Goal: Task Accomplishment & Management: Manage account settings

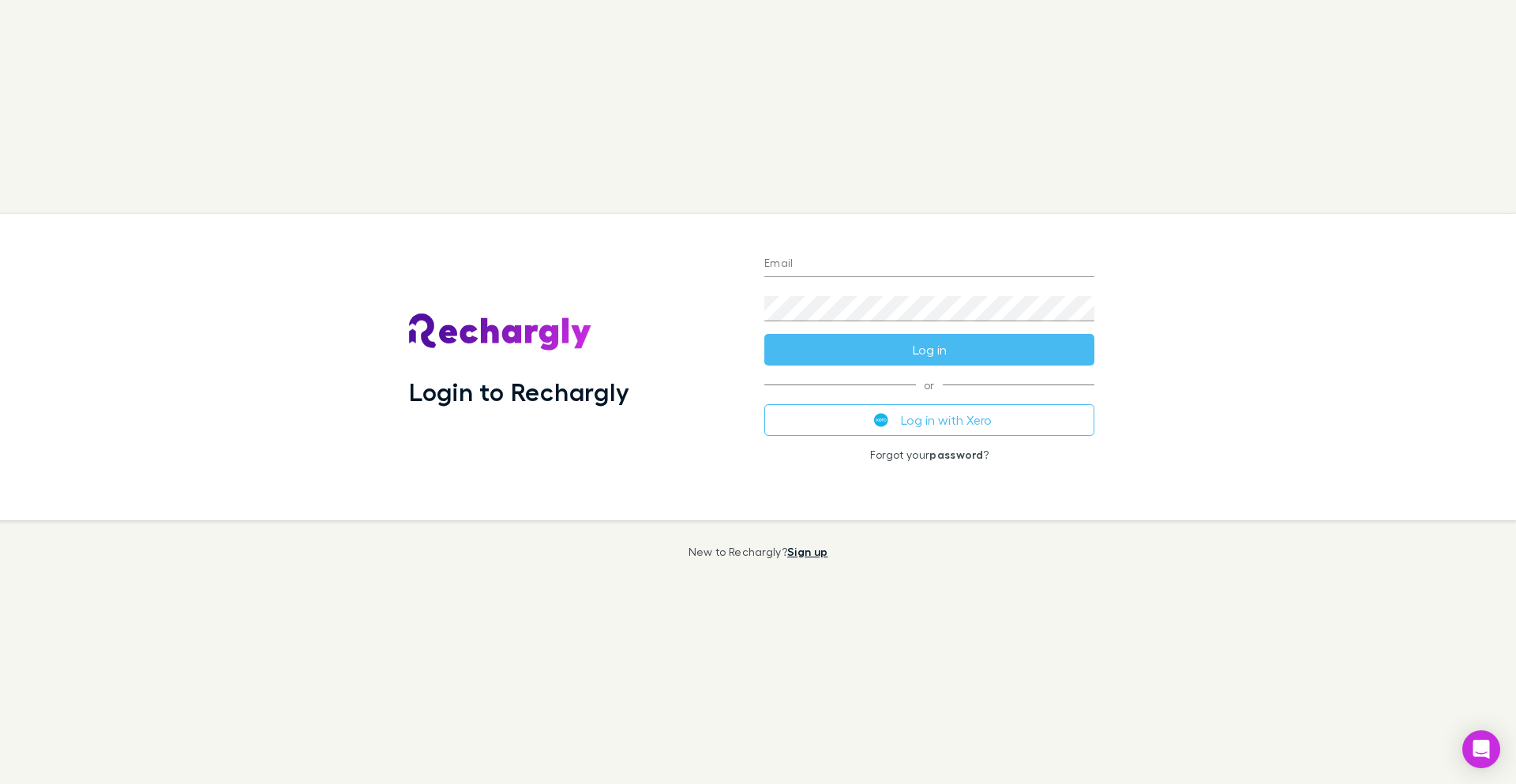
click at [818, 555] on link "Sign up" at bounding box center [807, 551] width 40 height 14
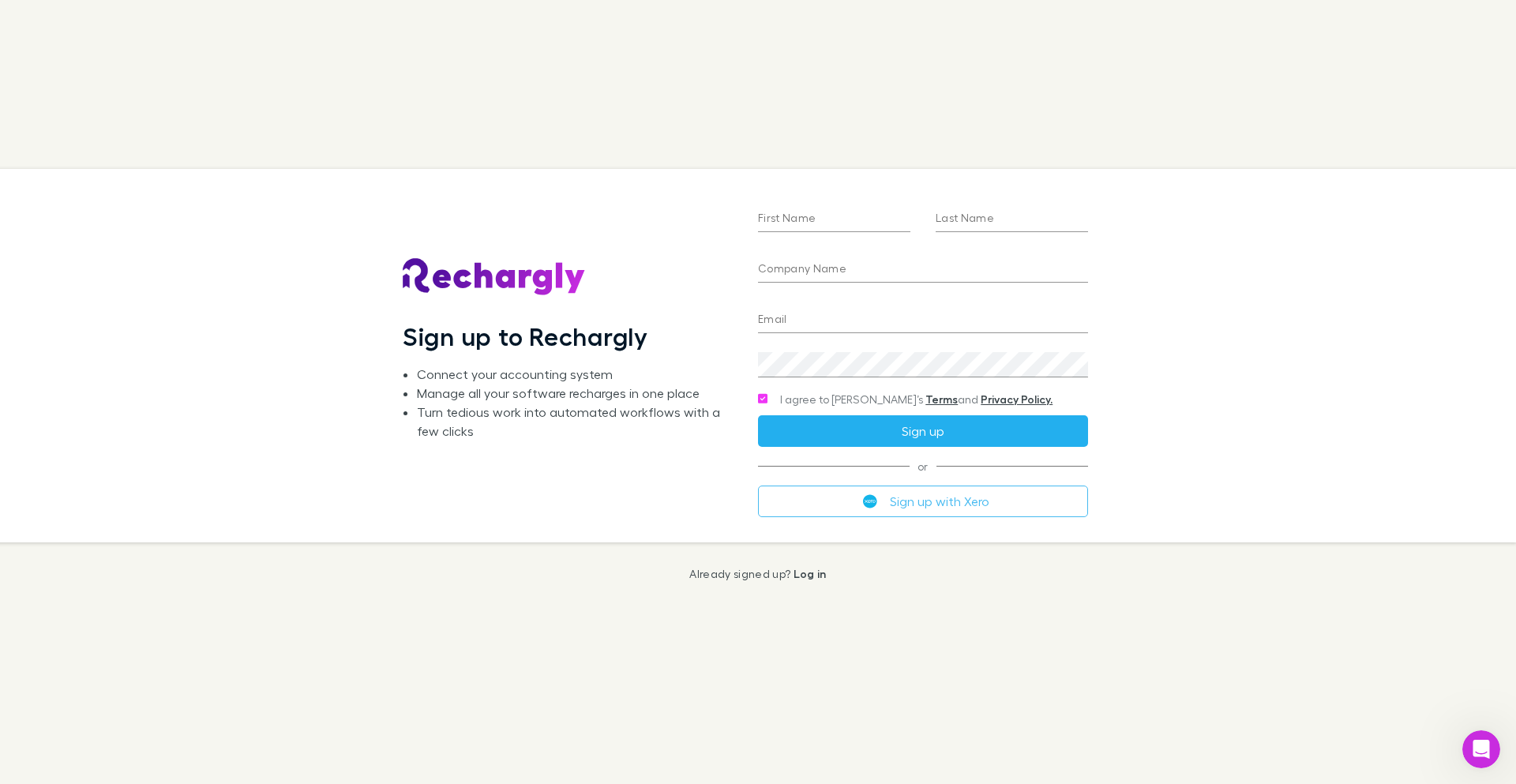
click at [846, 436] on button "Sign up" at bounding box center [922, 431] width 330 height 32
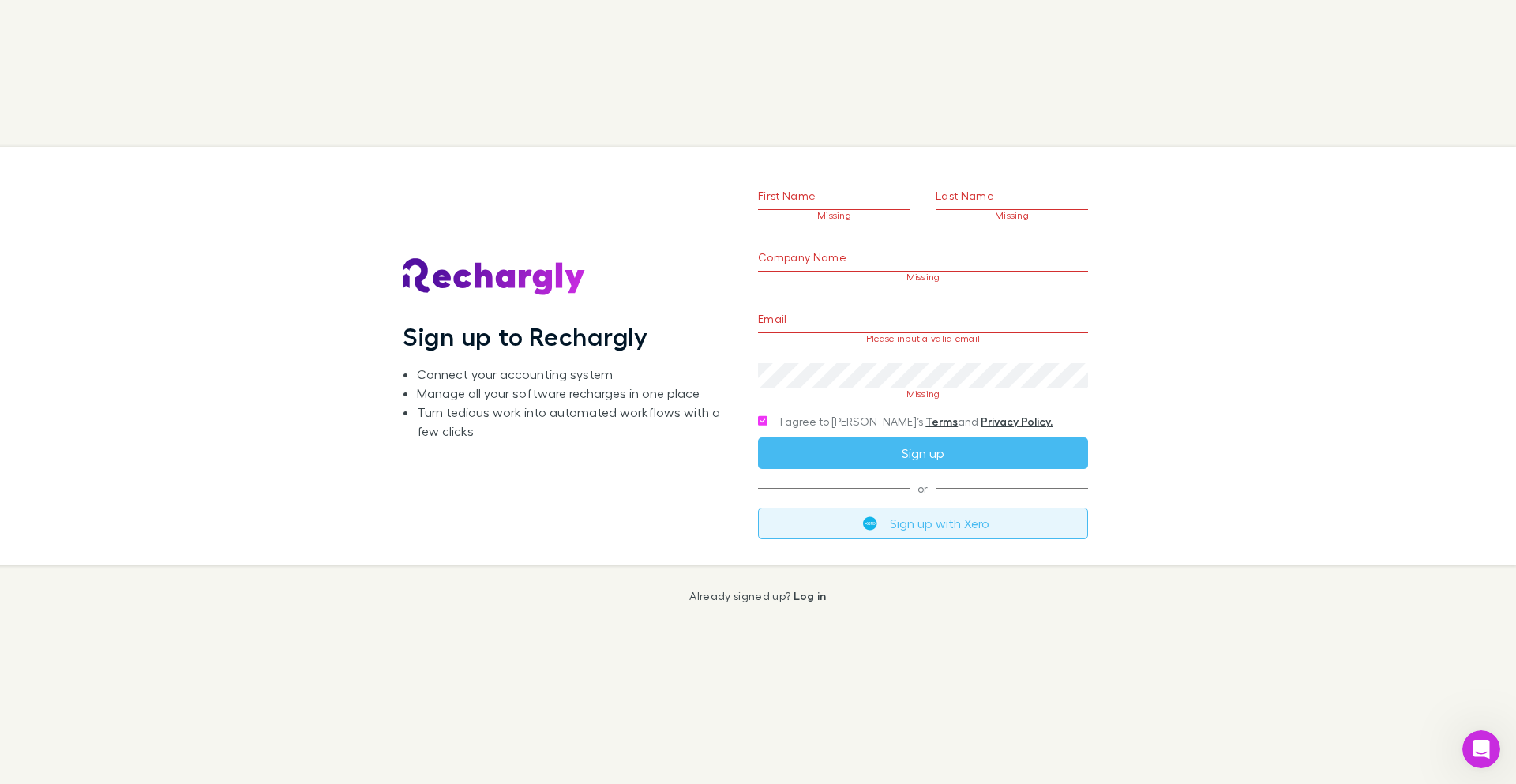
click at [999, 531] on button "Sign up with Xero" at bounding box center [922, 523] width 330 height 32
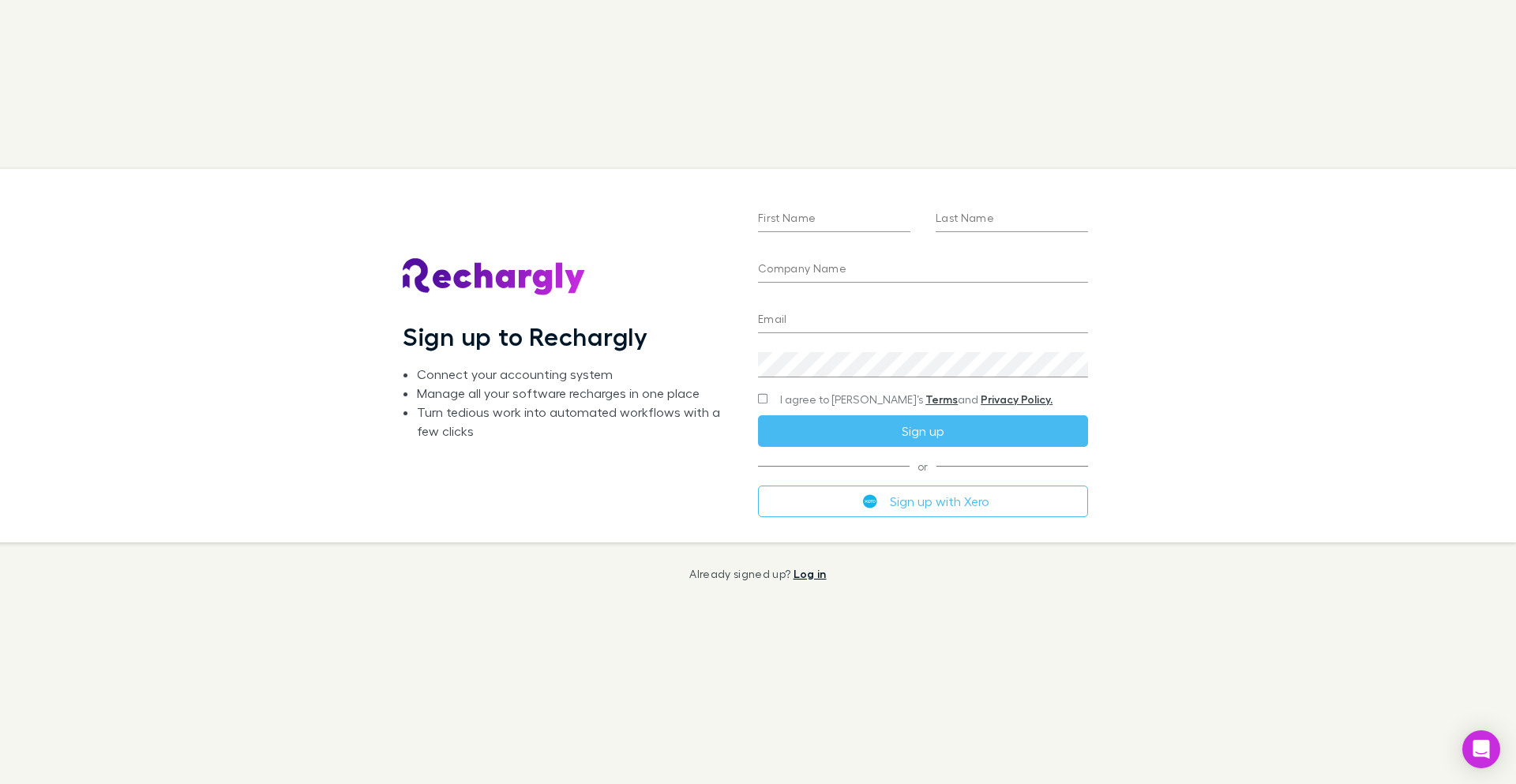
click at [813, 571] on link "Log in" at bounding box center [810, 574] width 33 height 14
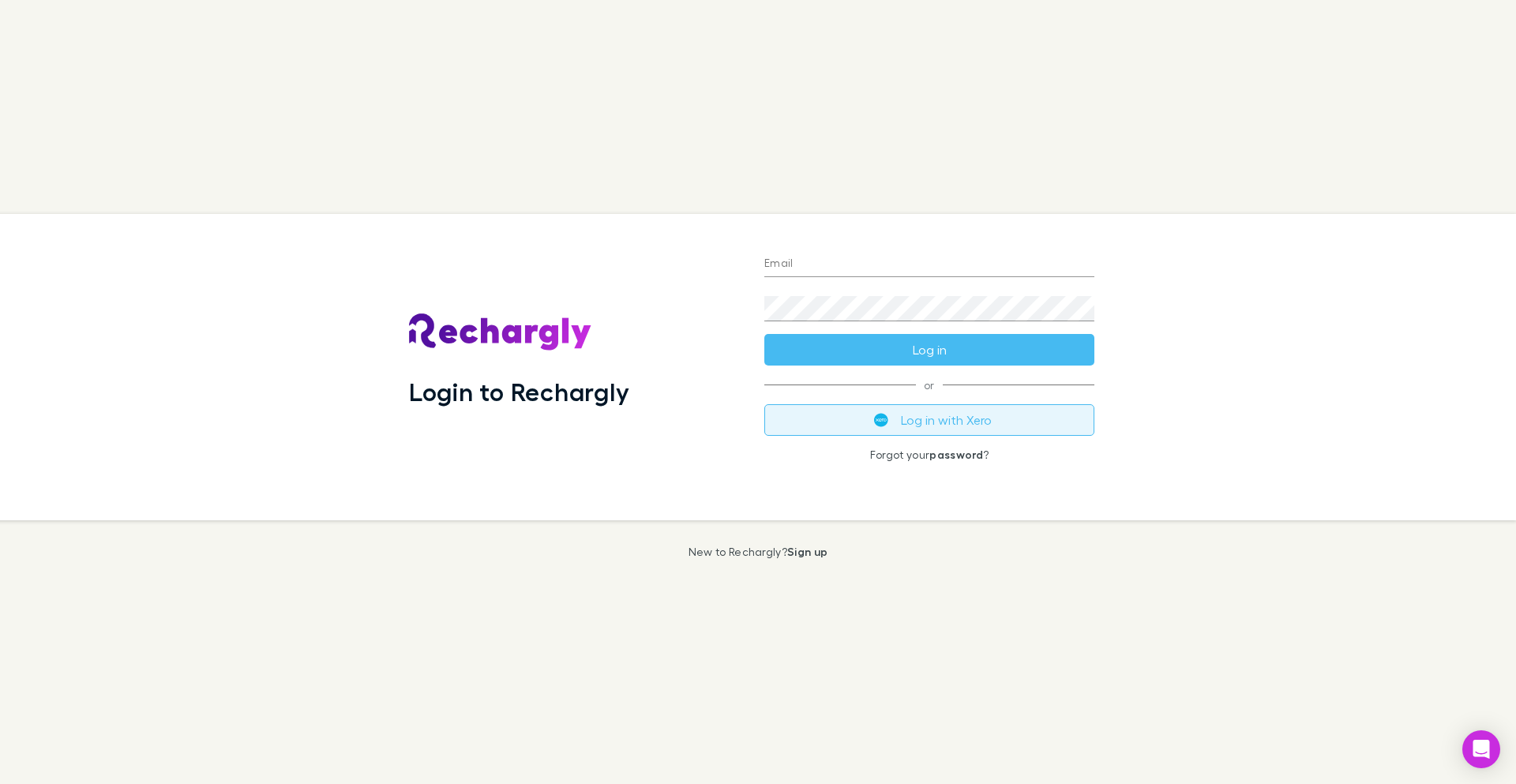
click at [890, 424] on button "Log in with Xero" at bounding box center [929, 420] width 330 height 32
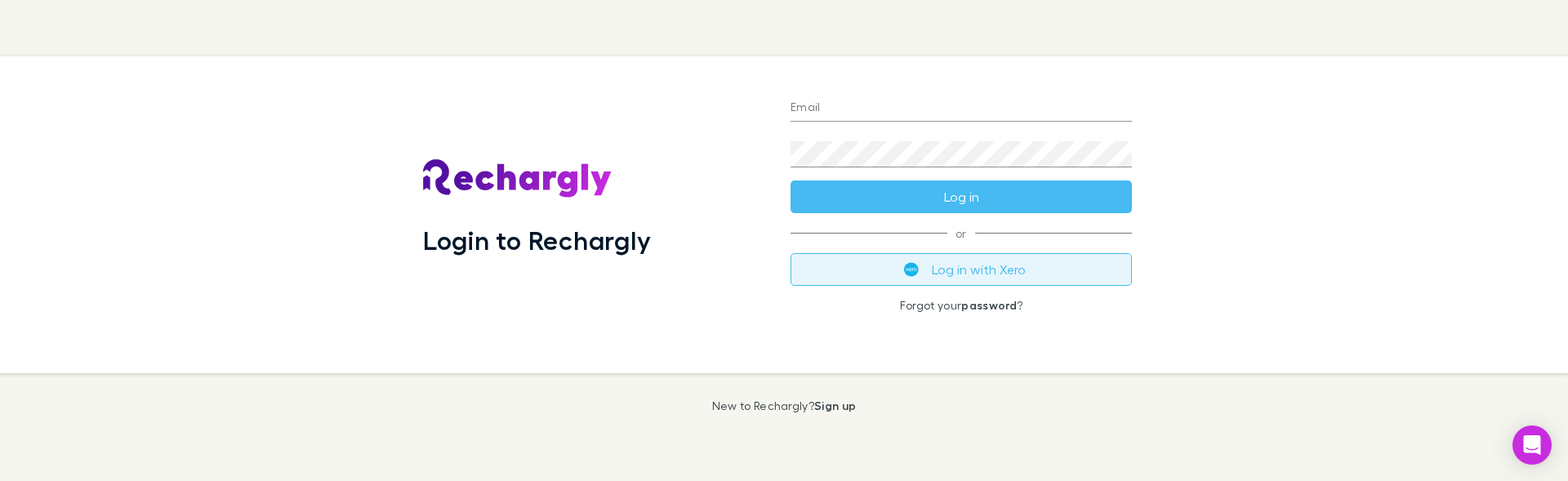
click at [963, 275] on button "Log in with Xero" at bounding box center [960, 269] width 342 height 33
